Goal: Information Seeking & Learning: Understand process/instructions

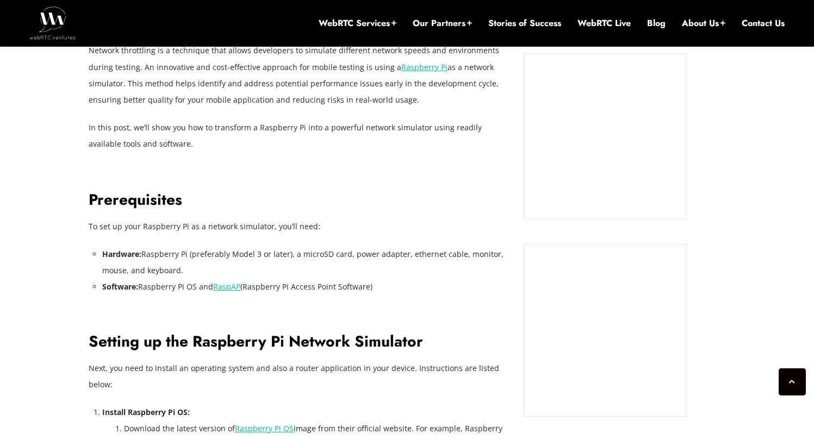
scroll to position [928, 0]
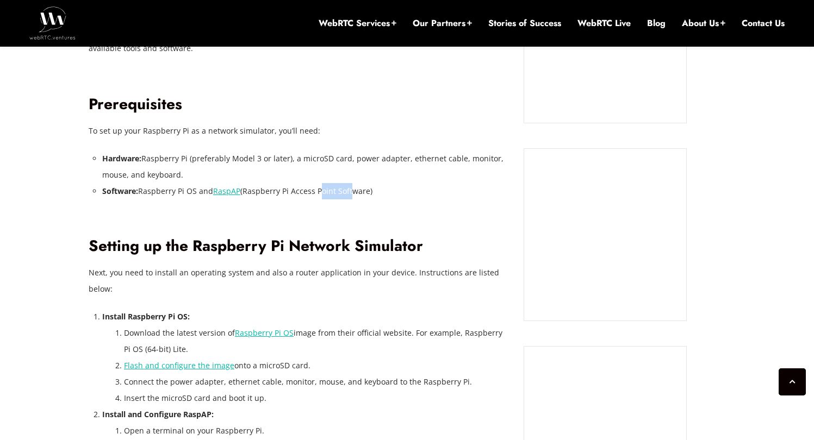
drag, startPoint x: 319, startPoint y: 173, endPoint x: 350, endPoint y: 173, distance: 30.5
click at [350, 183] on li "Software: Raspberry Pi OS and RaspAP (Raspberry Pi Access Point Software)" at bounding box center [304, 191] width 405 height 16
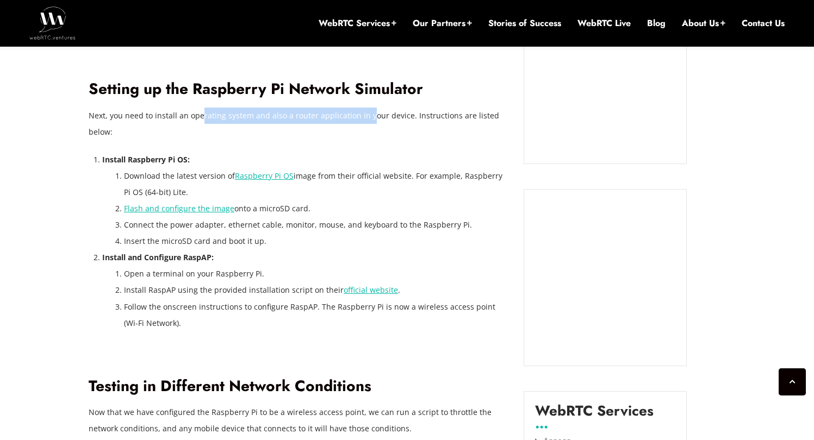
drag, startPoint x: 202, startPoint y: 98, endPoint x: 367, endPoint y: 100, distance: 164.8
click at [367, 108] on p "Next, you need to install an operating system and also a router application in …" at bounding box center [298, 124] width 419 height 33
drag, startPoint x: 228, startPoint y: 102, endPoint x: 296, endPoint y: 103, distance: 68.0
click at [296, 108] on p "Next, you need to install an operating system and also a router application in …" at bounding box center [298, 124] width 419 height 33
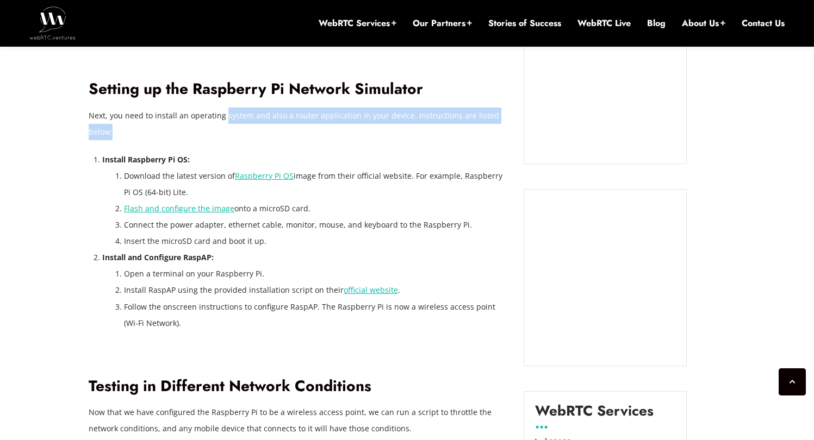
click at [296, 108] on p "Next, you need to install an operating system and also a router application in …" at bounding box center [298, 124] width 419 height 33
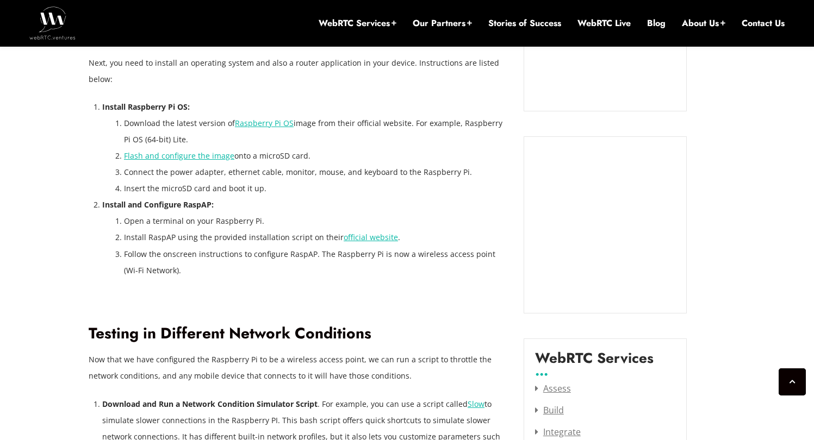
scroll to position [1158, 0]
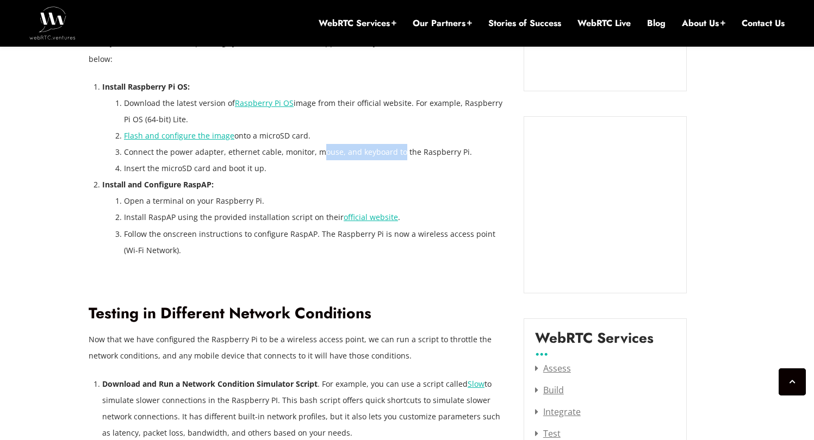
drag, startPoint x: 321, startPoint y: 133, endPoint x: 399, endPoint y: 138, distance: 78.5
click at [399, 144] on li "Connect the power adapter, ethernet cable, monitor, mouse, and keyboard to the …" at bounding box center [315, 152] width 383 height 16
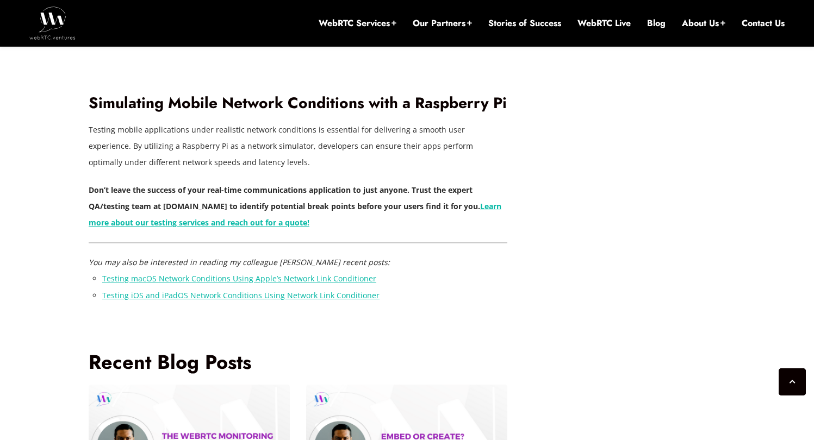
scroll to position [0, 0]
